Goal: Task Accomplishment & Management: Complete application form

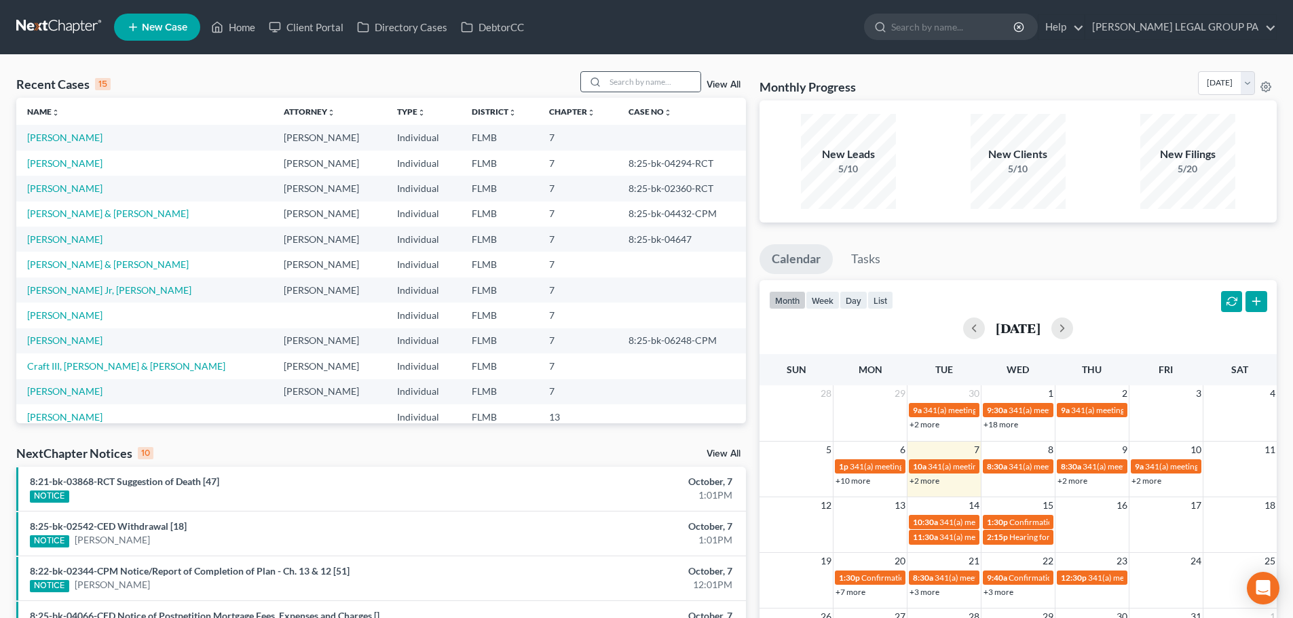
click at [605, 91] on div at bounding box center [593, 82] width 24 height 20
click at [622, 83] on input "search" at bounding box center [652, 82] width 95 height 20
type input "cruz"
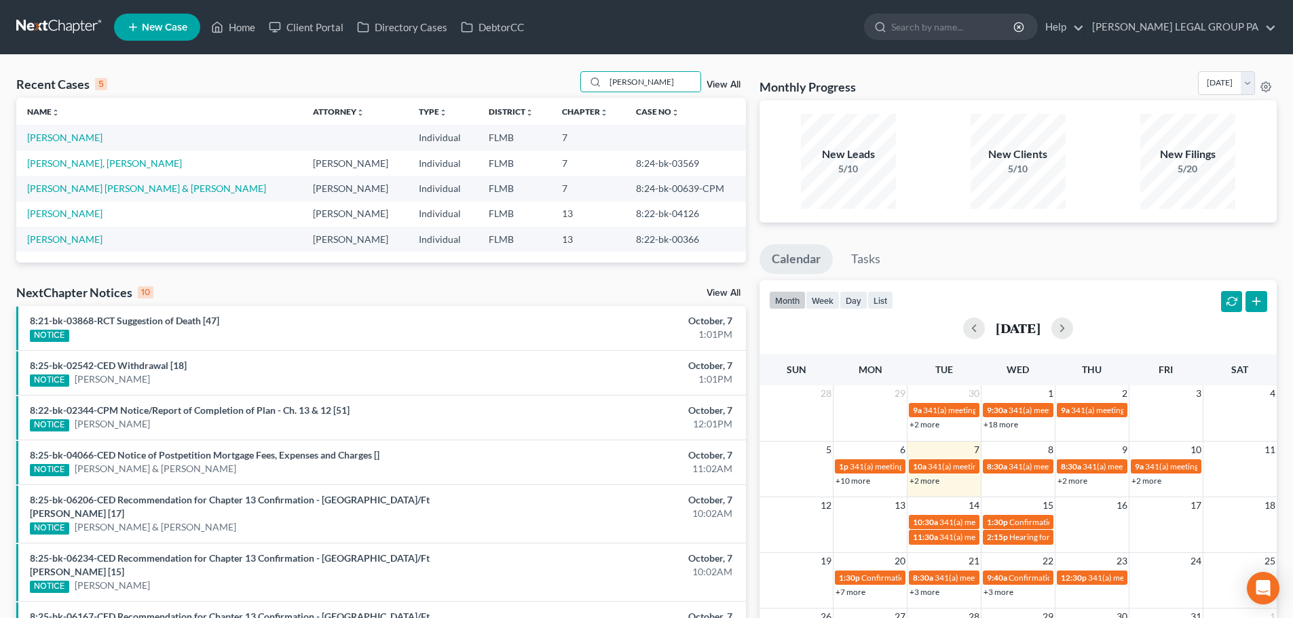
drag, startPoint x: 609, startPoint y: 259, endPoint x: 613, endPoint y: 246, distance: 12.9
click at [613, 247] on div "Name unfold_more expand_more expand_less Attorney unfold_more expand_more expan…" at bounding box center [381, 180] width 730 height 165
click at [586, 271] on div "Recent Cases 5 cruz View All Name unfold_more expand_more expand_less Attorney …" at bounding box center [381, 450] width 743 height 758
click at [166, 85] on div "Recent Cases 5 cruz View All" at bounding box center [381, 84] width 730 height 26
click at [152, 87] on div "Recent Cases 5 cruz View All" at bounding box center [381, 84] width 730 height 26
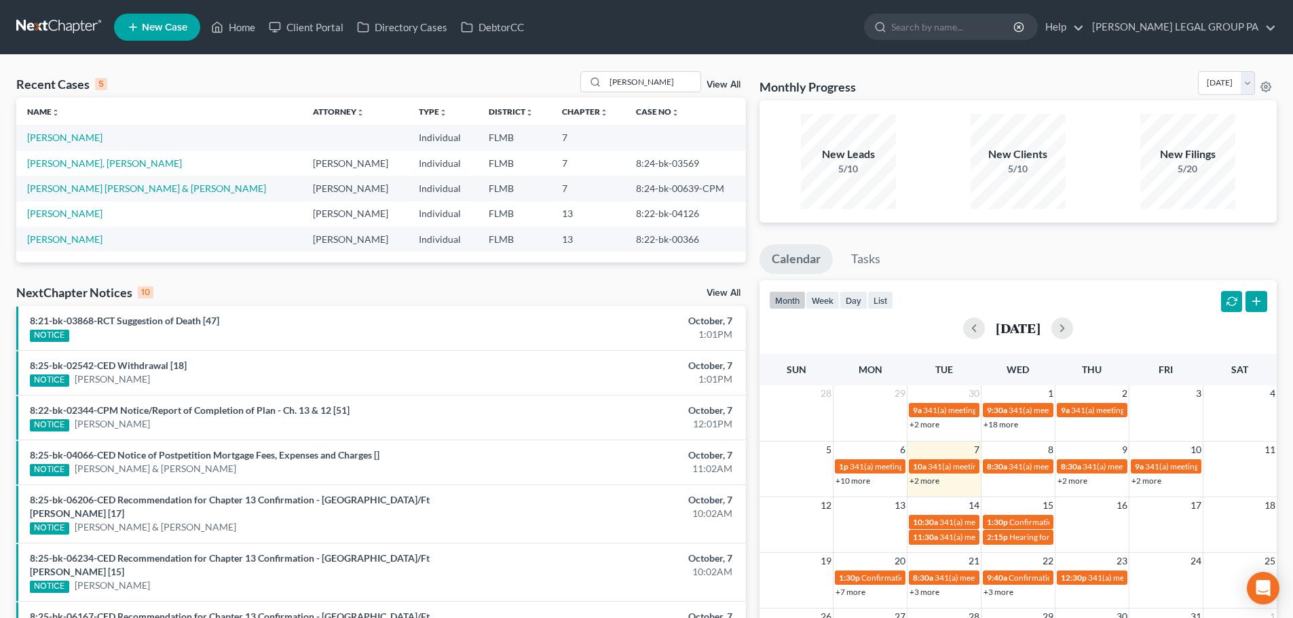
click at [155, 83] on div "Recent Cases 5 cruz View All" at bounding box center [381, 84] width 730 height 26
click at [91, 83] on div "Recent Cases 5" at bounding box center [61, 84] width 91 height 16
click at [116, 81] on div "Recent Cases 5 cruz View All" at bounding box center [381, 84] width 730 height 26
click at [159, 35] on link "New Case" at bounding box center [157, 27] width 86 height 27
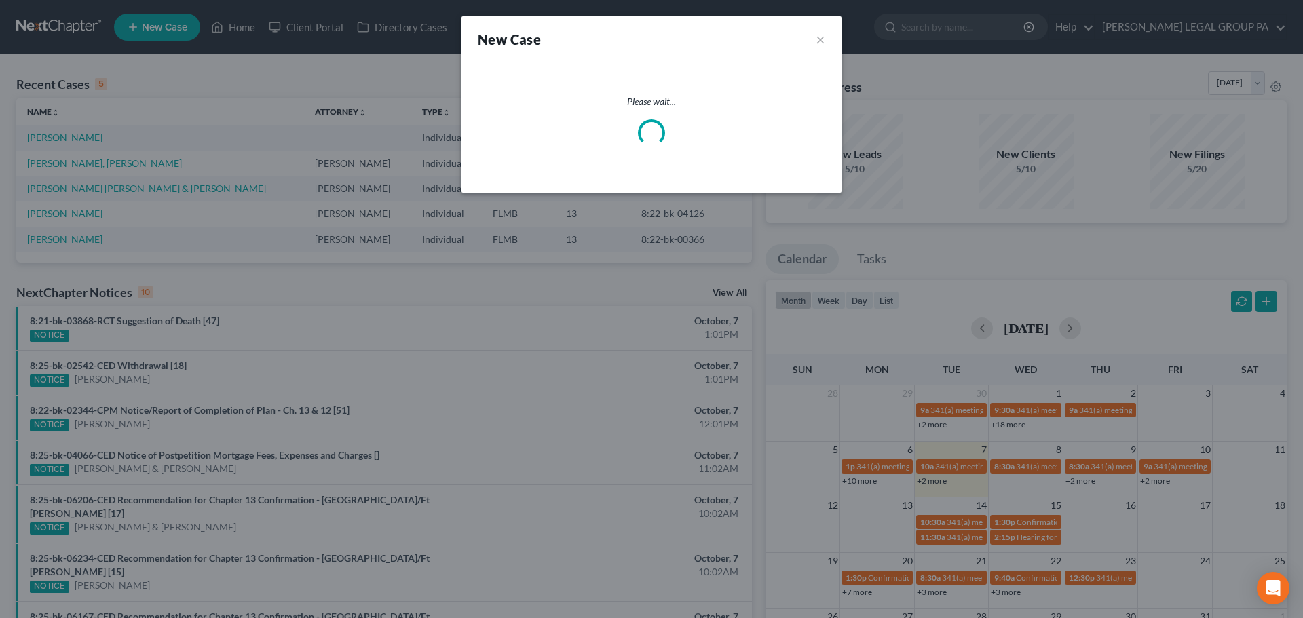
select select "15"
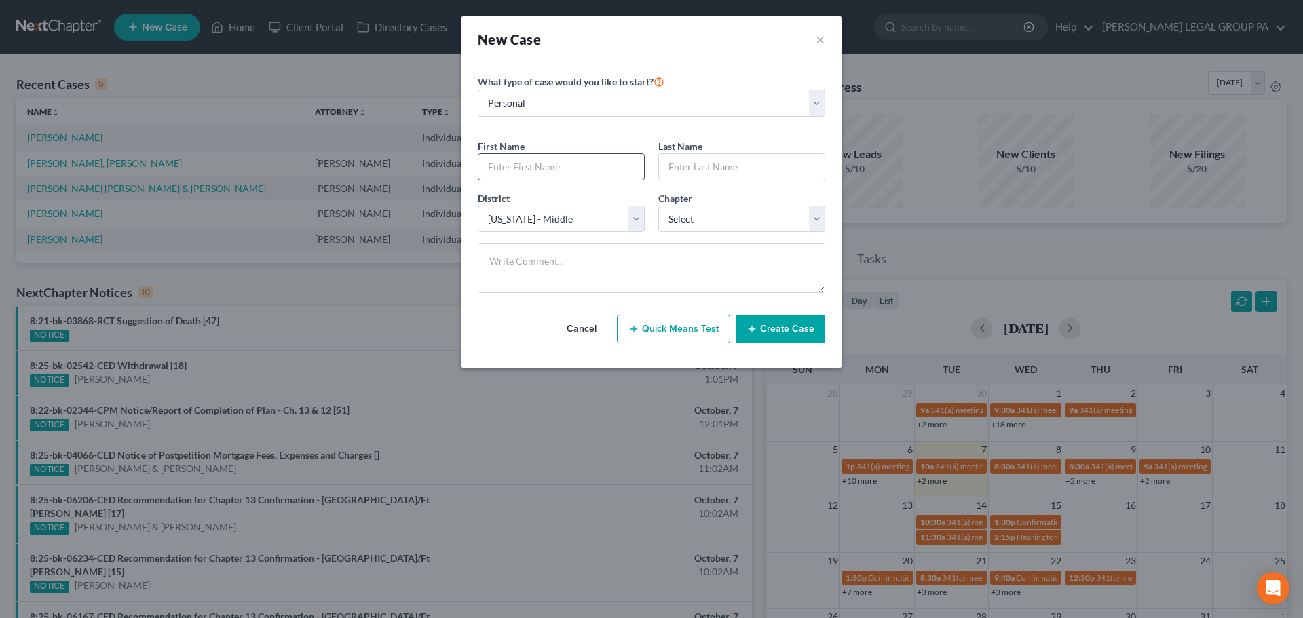
click at [546, 162] on input "text" at bounding box center [561, 167] width 166 height 26
type input "Luis"
click at [710, 173] on input "text" at bounding box center [742, 167] width 166 height 26
type input "Cruz"
click at [721, 210] on select "Select 7 11 12 13" at bounding box center [741, 219] width 167 height 27
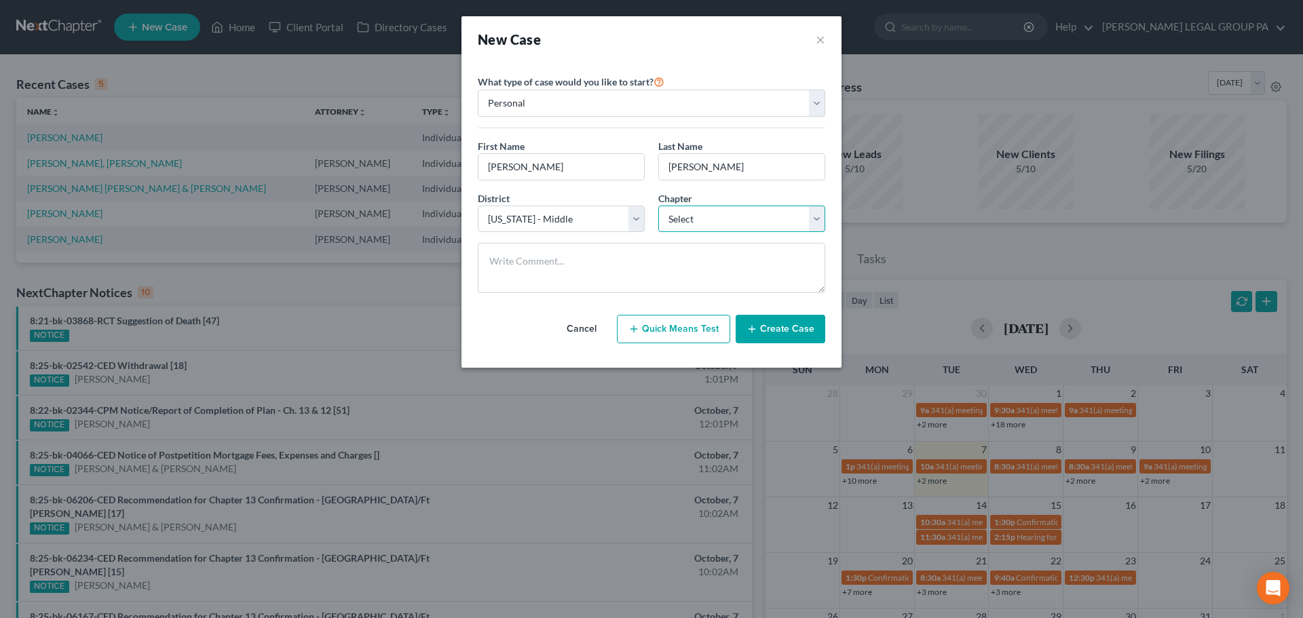
select select "0"
click at [658, 206] on select "Select 7 11 12 13" at bounding box center [741, 219] width 167 height 27
click at [662, 272] on textarea at bounding box center [651, 268] width 347 height 50
click at [605, 267] on textarea at bounding box center [651, 268] width 347 height 50
click at [609, 193] on div "District * Select Alabama - Middle Alabama - Northern Alabama - Southern Alaska…" at bounding box center [561, 211] width 181 height 41
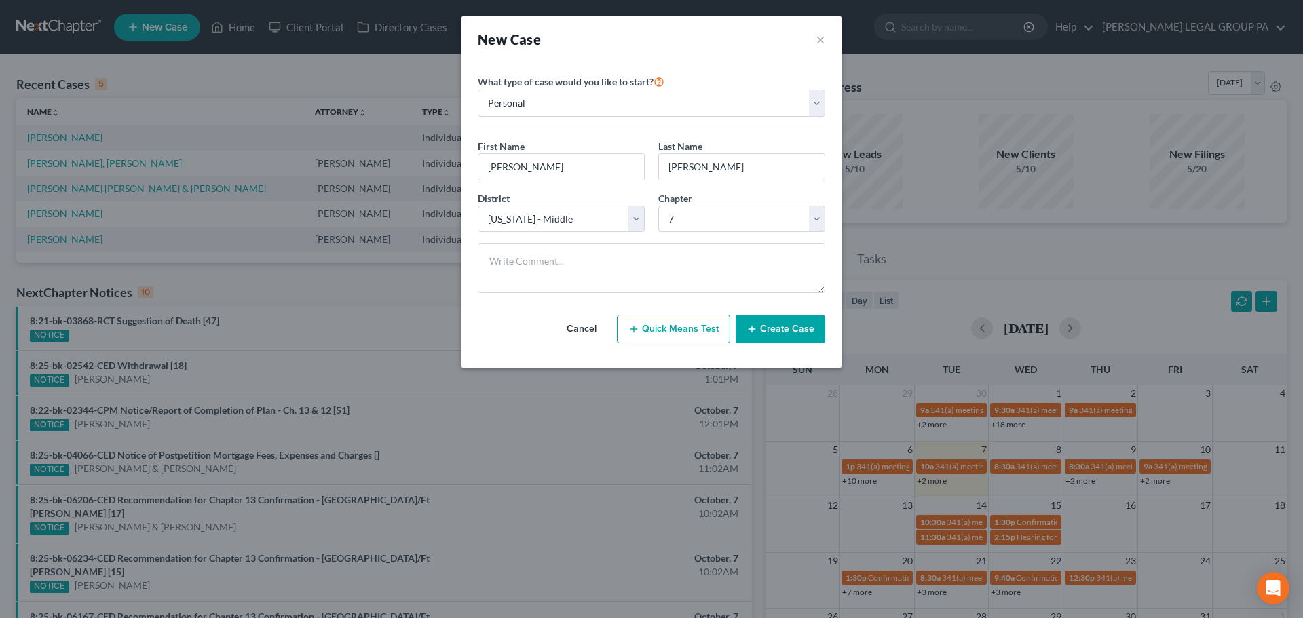
click at [588, 242] on div "District * Select Alabama - Middle Alabama - Northern Alabama - Southern Alaska…" at bounding box center [651, 217] width 361 height 52
click at [585, 252] on textarea at bounding box center [651, 268] width 347 height 50
click at [755, 331] on icon "button" at bounding box center [752, 329] width 11 height 11
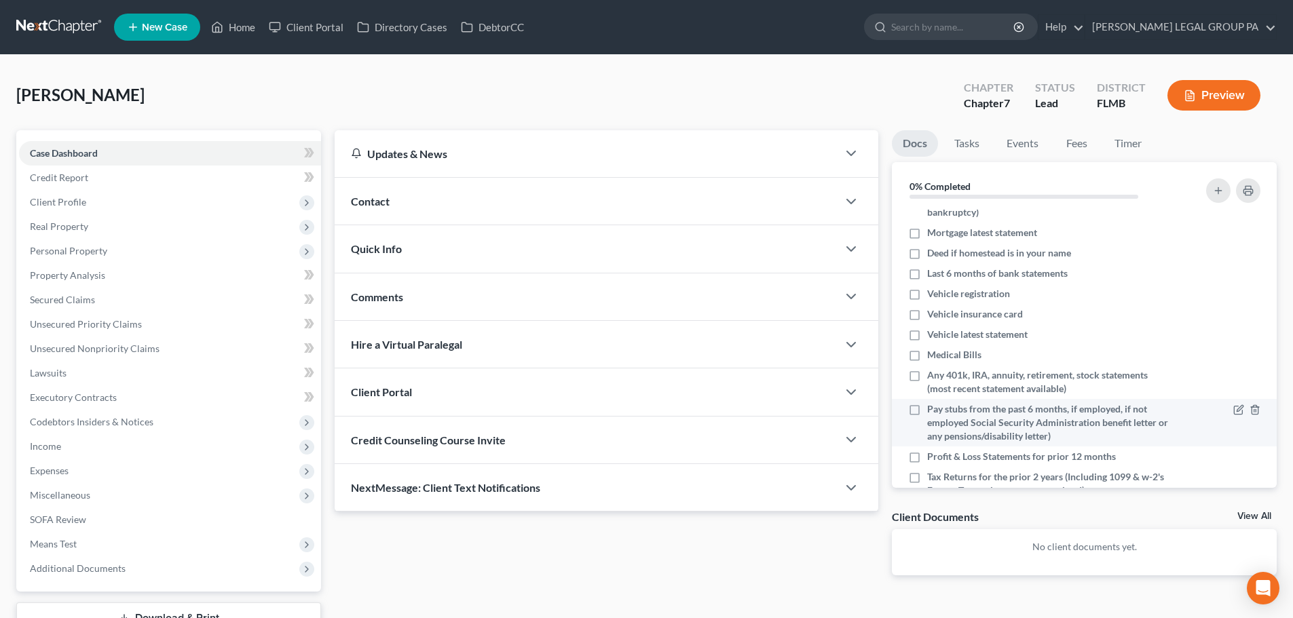
scroll to position [117, 0]
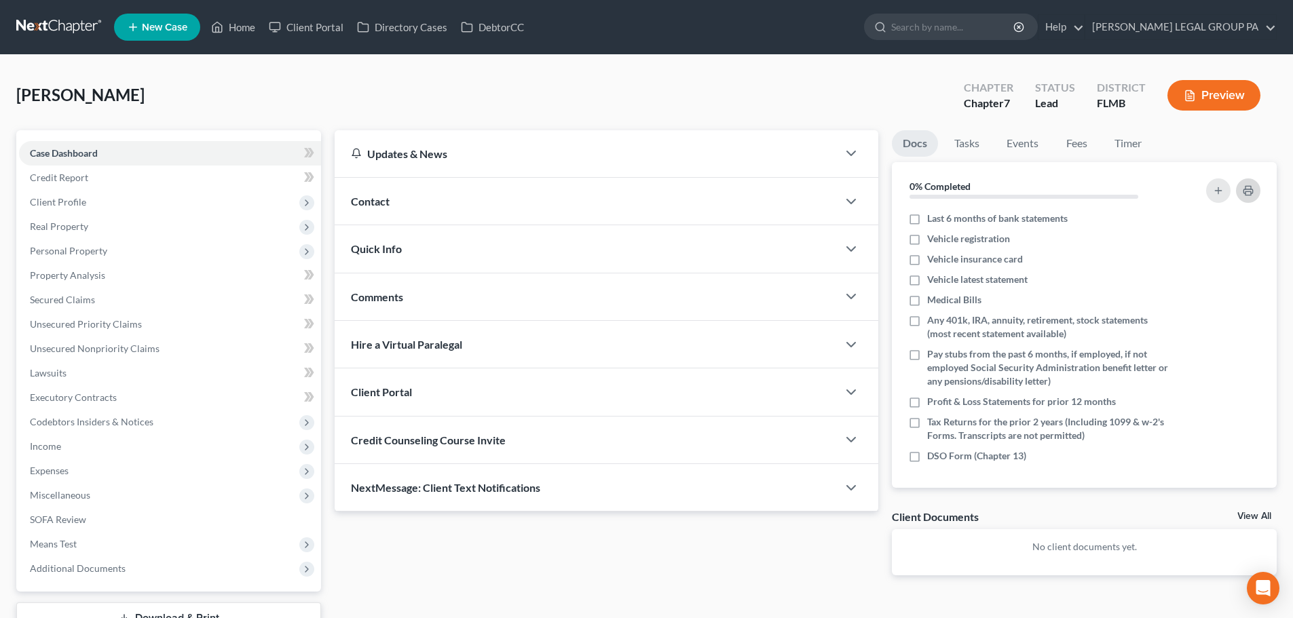
click at [1241, 194] on button "button" at bounding box center [1248, 190] width 24 height 24
click at [647, 414] on div "Client Portal" at bounding box center [586, 392] width 503 height 47
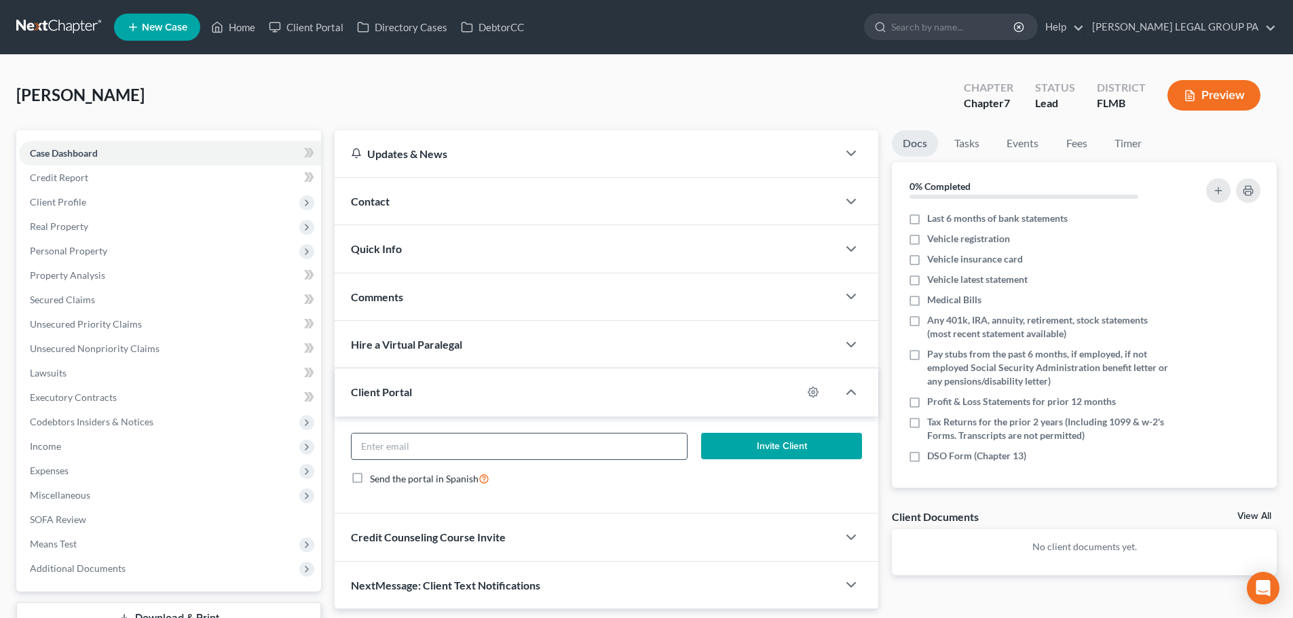
click at [639, 449] on input "email" at bounding box center [519, 447] width 335 height 26
click at [584, 457] on input "email" at bounding box center [519, 447] width 335 height 26
paste input "luiscruz.08@outlook.com"
type input "luiscruz.08@outlook.com"
click at [569, 437] on input "luiscruz.08@outlook.com" at bounding box center [519, 447] width 335 height 26
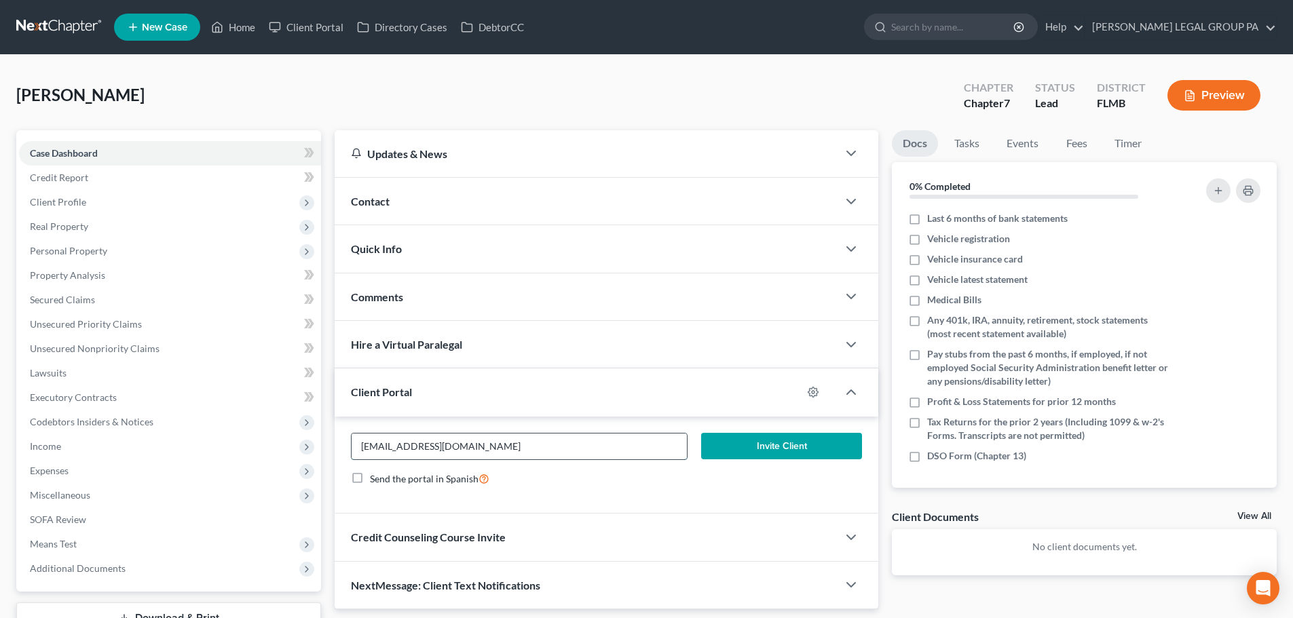
click at [569, 436] on input "luiscruz.08@outlook.com" at bounding box center [519, 447] width 335 height 26
click at [567, 535] on div "Credit Counseling Course Invite" at bounding box center [586, 537] width 503 height 47
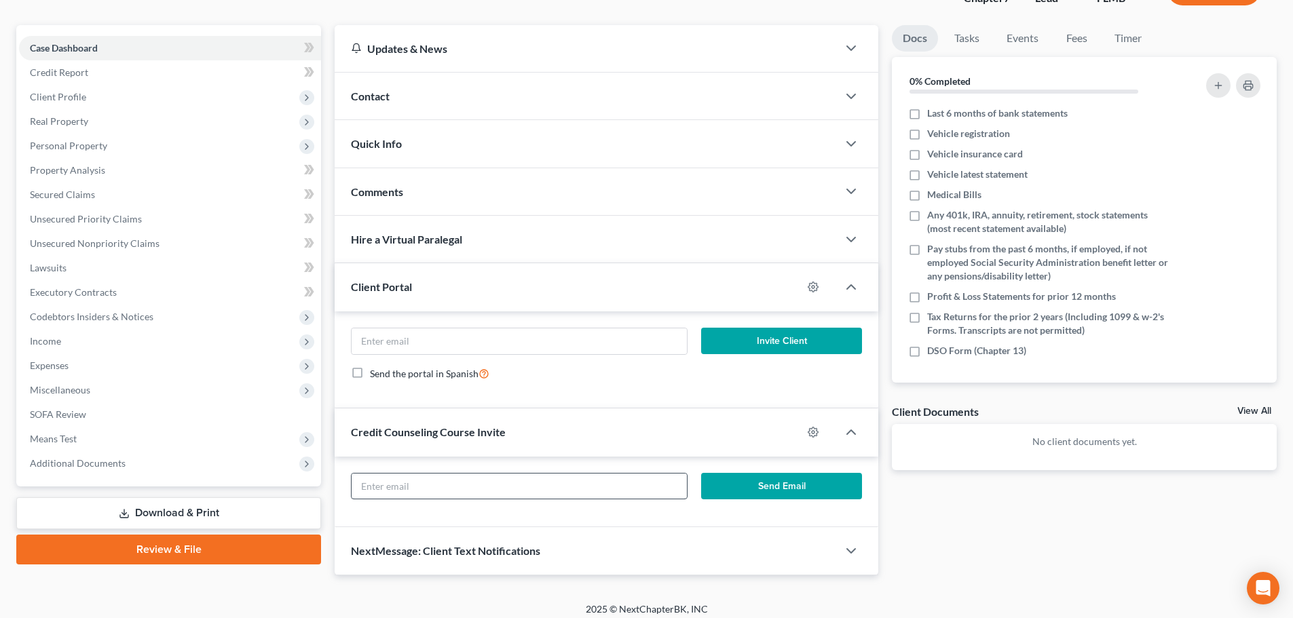
scroll to position [114, 0]
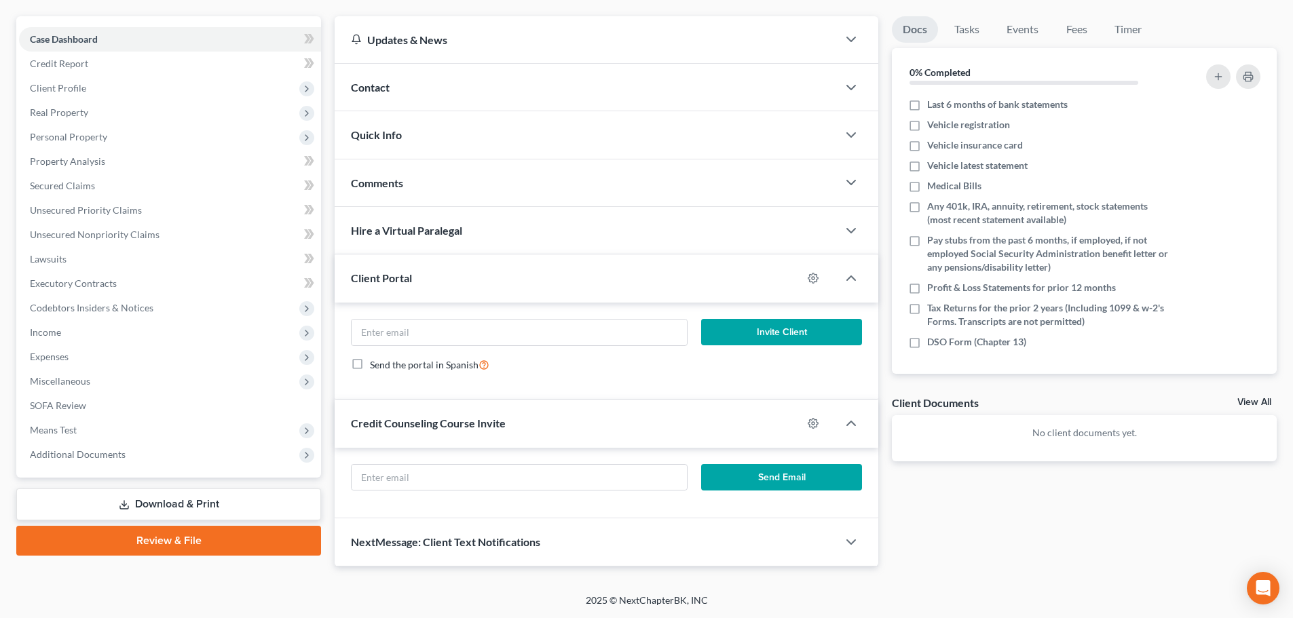
click at [526, 457] on div "Send Email" at bounding box center [607, 483] width 544 height 71
click at [529, 473] on input "text" at bounding box center [519, 478] width 335 height 26
paste input "luiscruz.08@outlook.com"
type input "luiscruz.08@outlook.com"
click at [799, 479] on button "Send Email" at bounding box center [782, 477] width 162 height 27
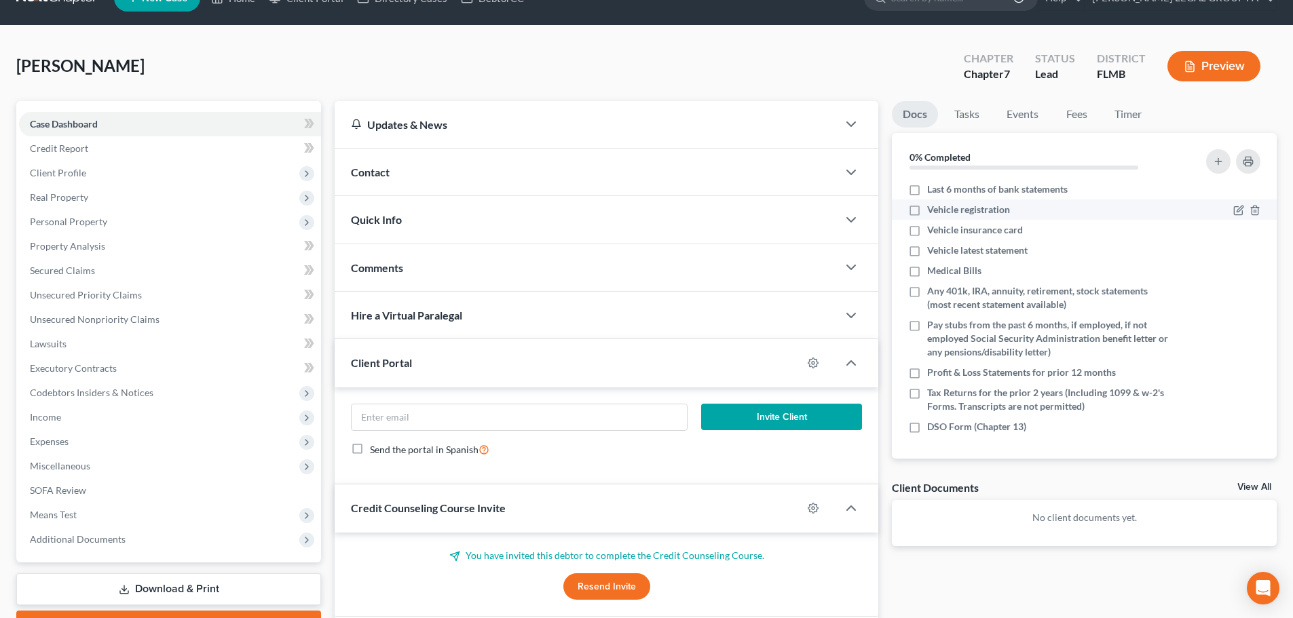
scroll to position [0, 0]
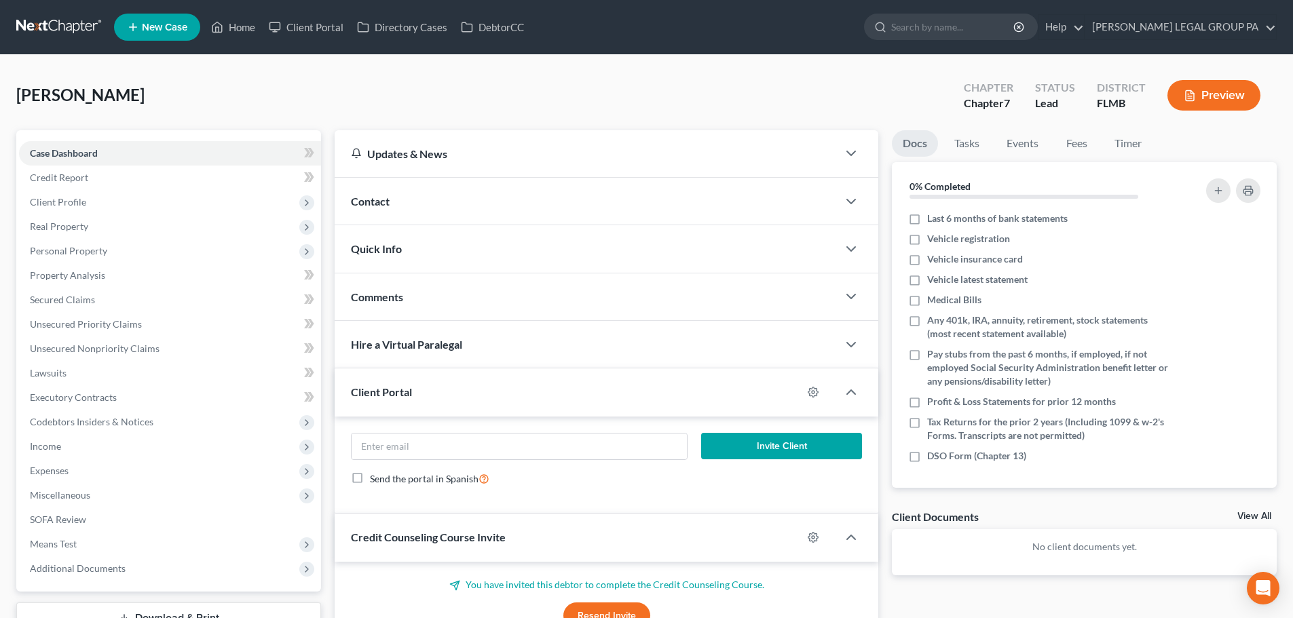
click at [436, 117] on div "Cruz, Luis Upgraded Chapter Chapter 7 Status Lead District FLMB Preview" at bounding box center [646, 100] width 1260 height 59
click at [530, 451] on input "email" at bounding box center [519, 447] width 335 height 26
click at [629, 476] on div "Send the portal in Spanish" at bounding box center [606, 479] width 511 height 16
click at [44, 35] on link at bounding box center [59, 27] width 87 height 24
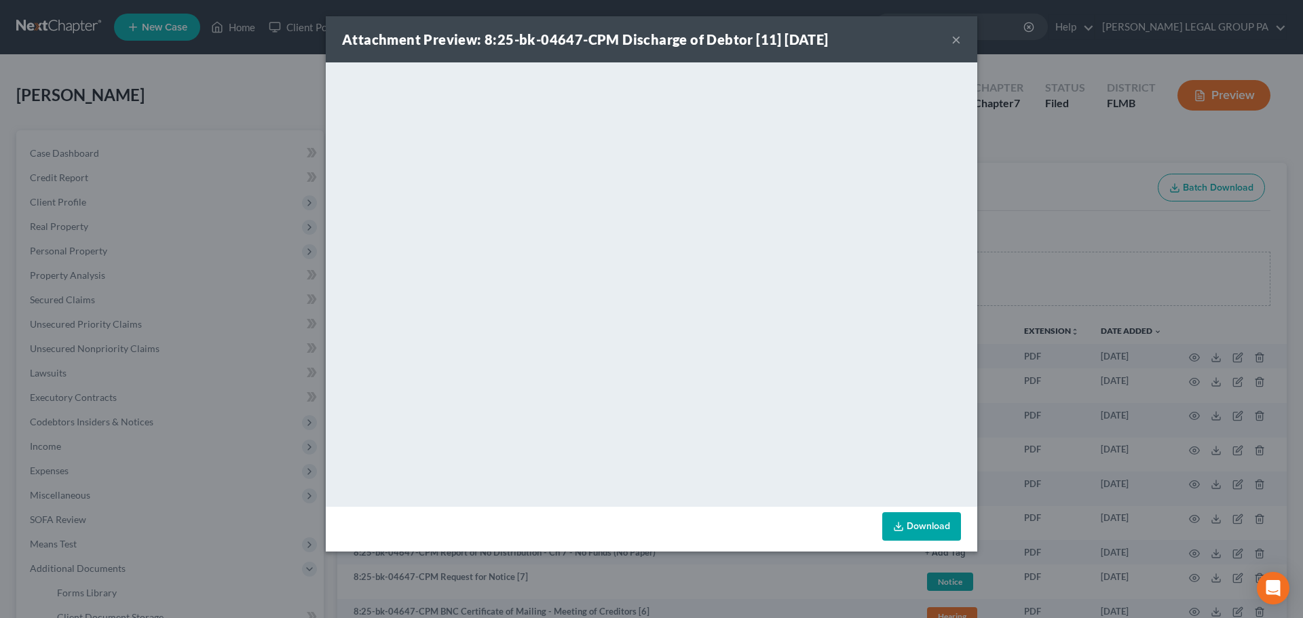
click at [954, 41] on button "×" at bounding box center [956, 39] width 10 height 16
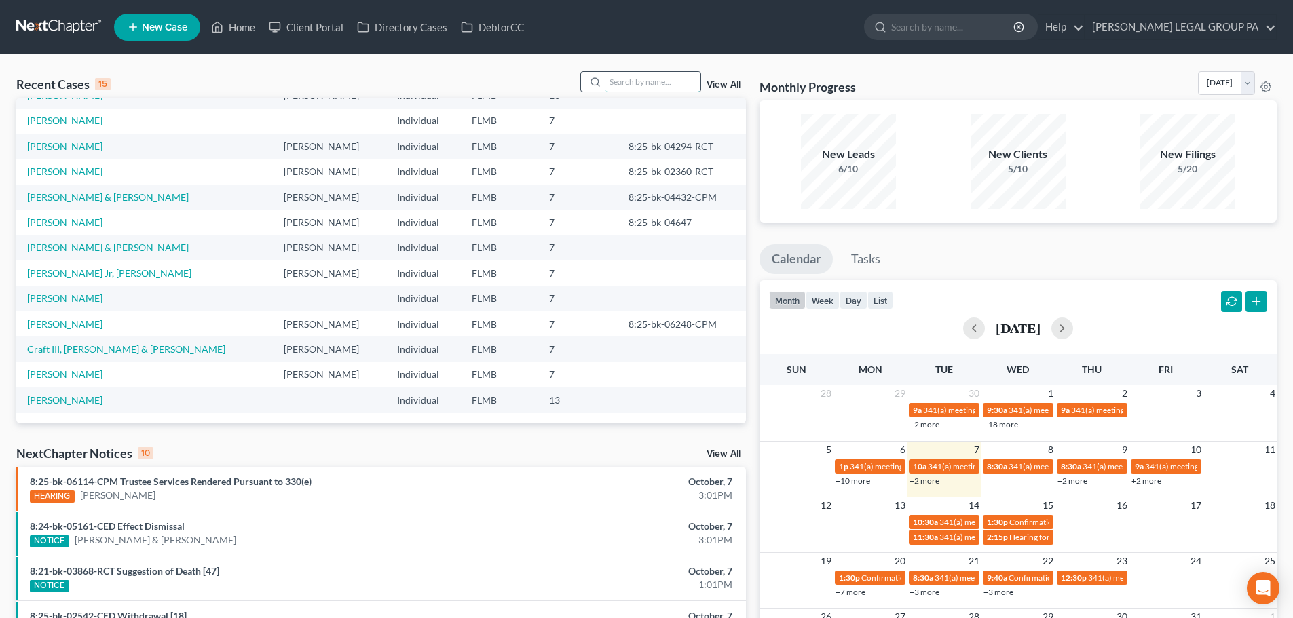
click at [607, 86] on input "search" at bounding box center [652, 82] width 95 height 20
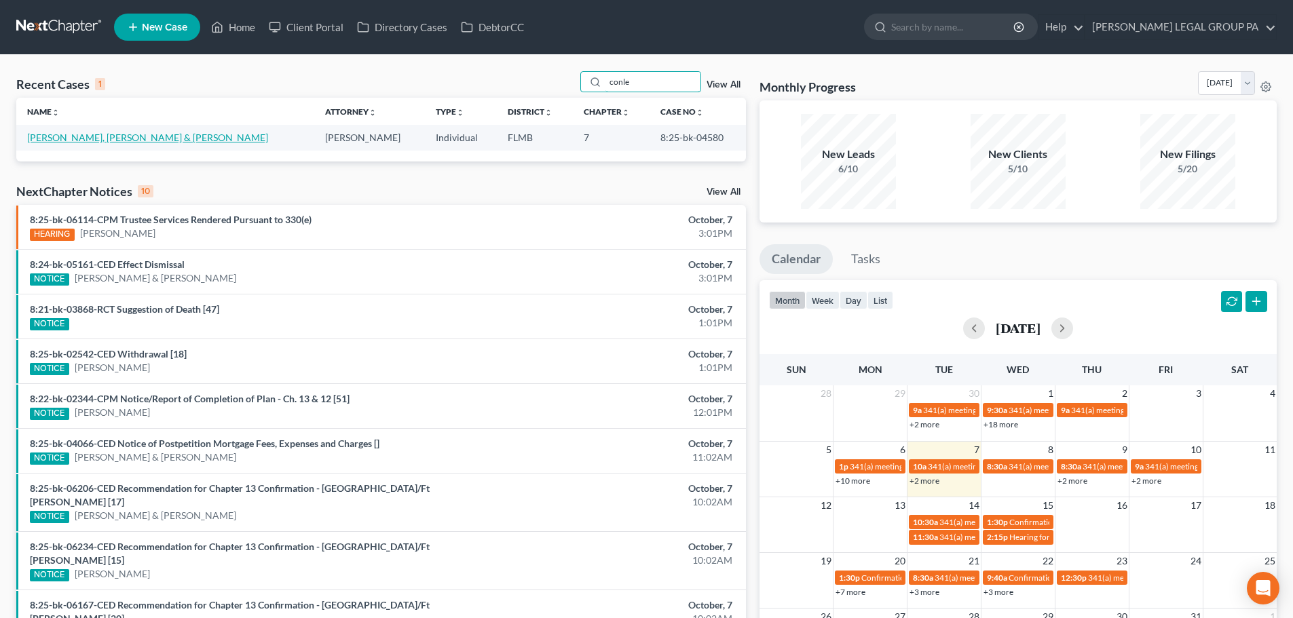
type input "conle"
click at [152, 135] on link "[PERSON_NAME], [PERSON_NAME] & [PERSON_NAME]" at bounding box center [147, 138] width 241 height 12
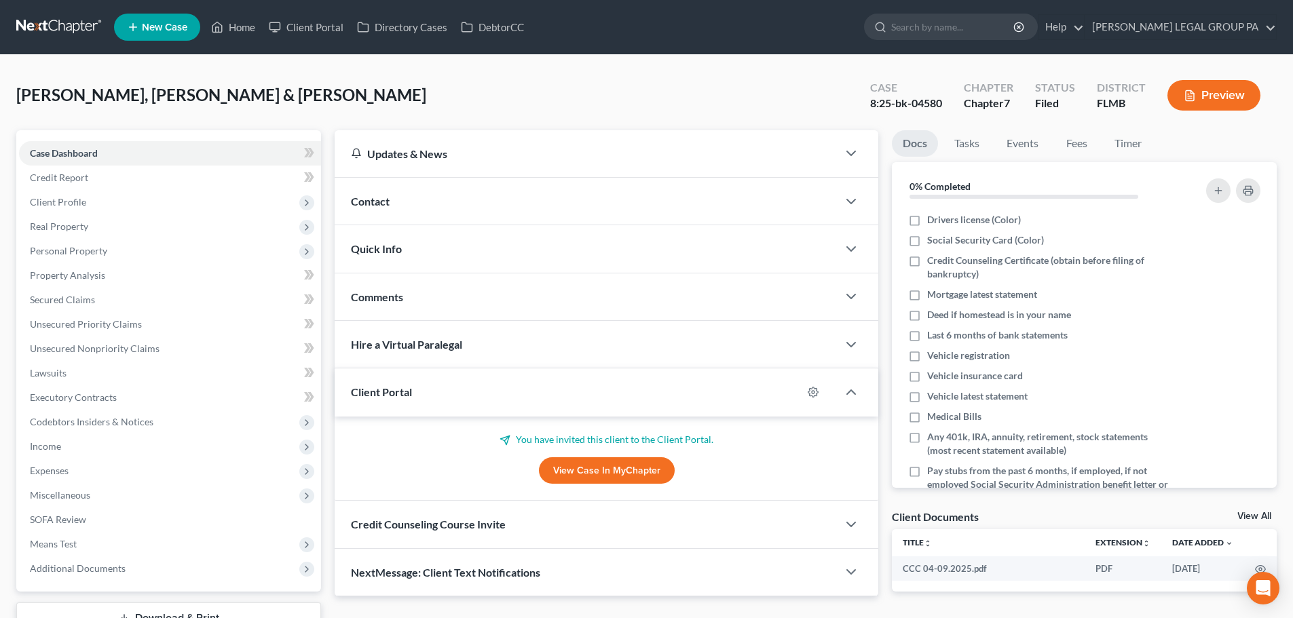
scroll to position [68, 0]
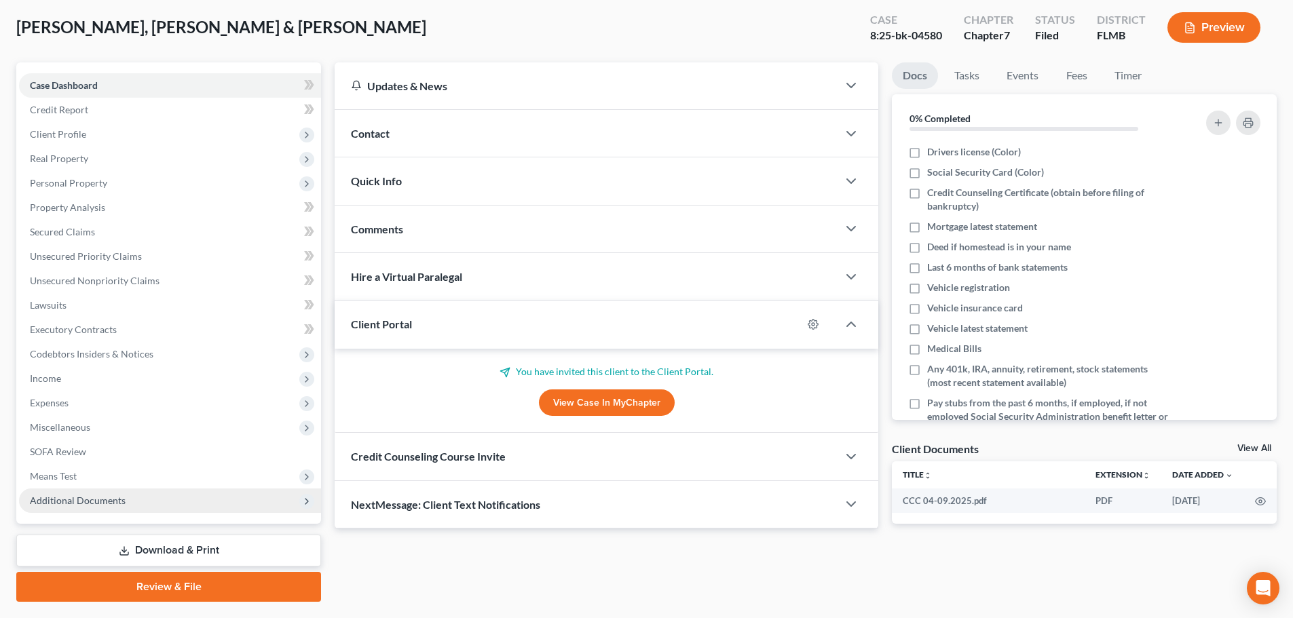
click at [67, 497] on span "Additional Documents" at bounding box center [78, 501] width 96 height 12
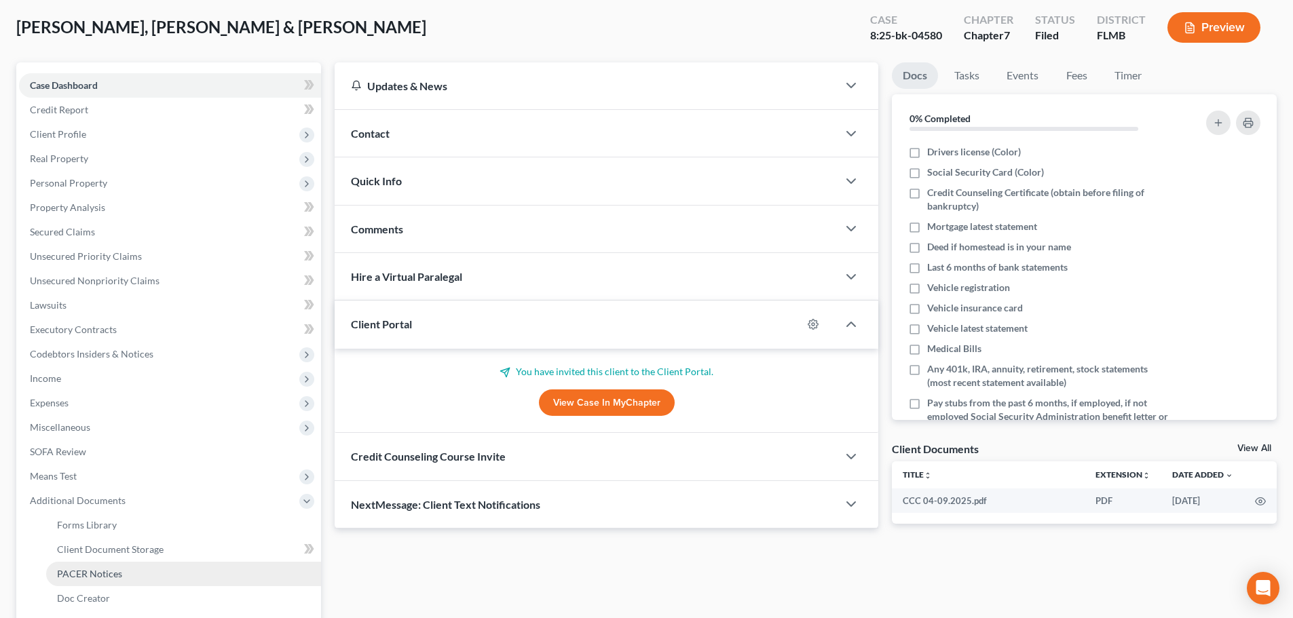
click at [94, 568] on span "PACER Notices" at bounding box center [89, 574] width 65 height 12
